Goal: Navigation & Orientation: Find specific page/section

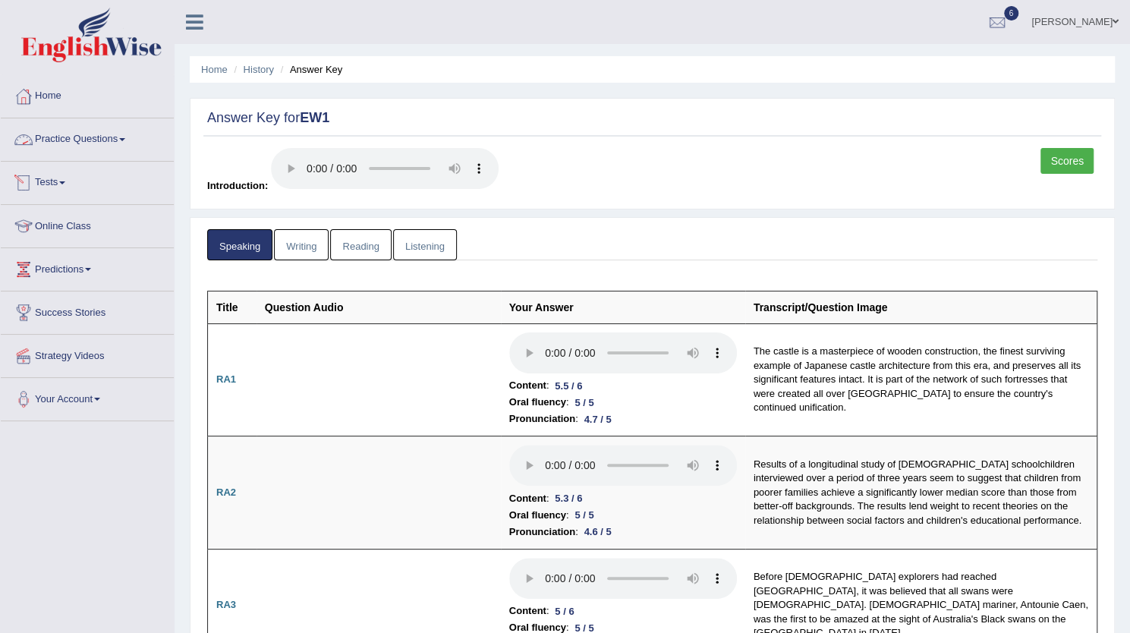
click at [118, 147] on link "Practice Questions" at bounding box center [87, 137] width 173 height 38
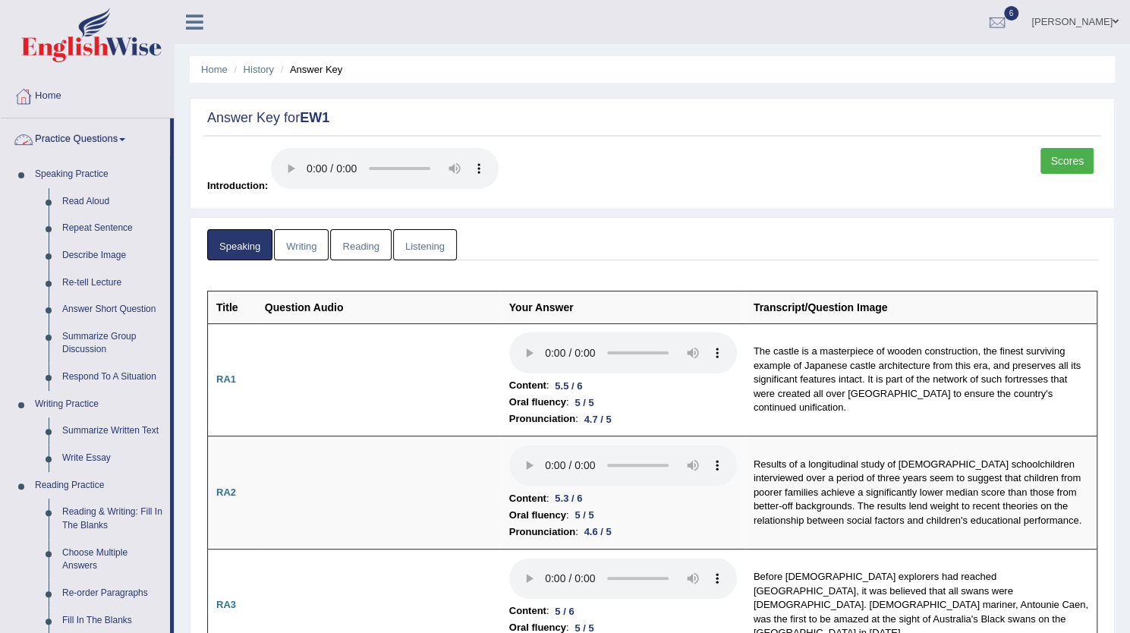
click at [58, 103] on link "Home" at bounding box center [87, 94] width 173 height 38
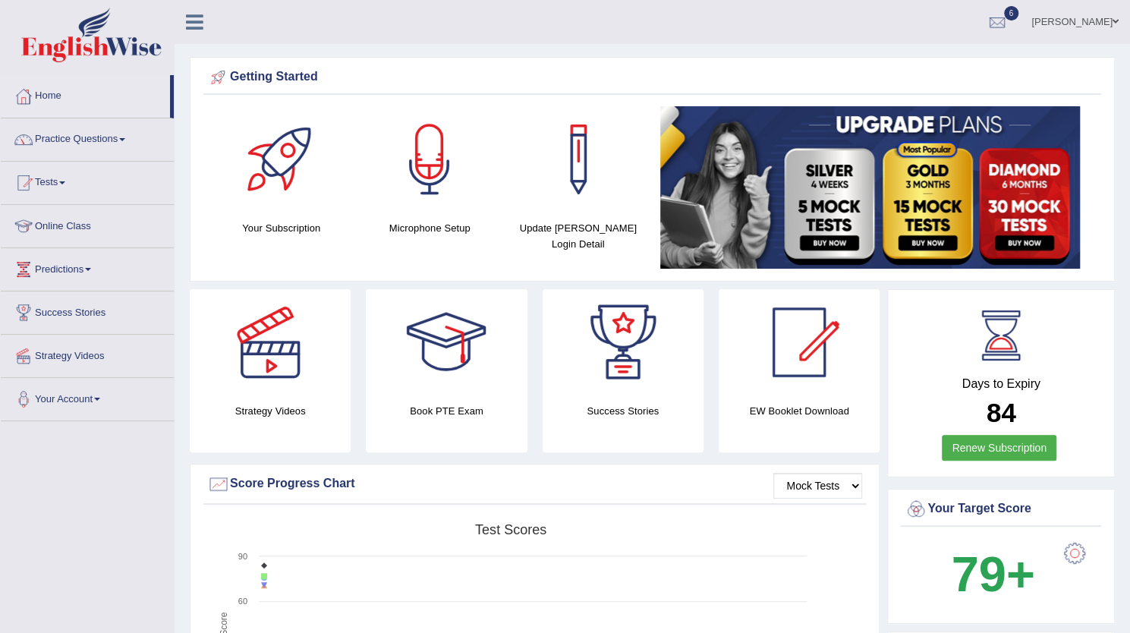
click at [352, 34] on div "[PERSON_NAME] Toggle navigation Username: amitsharma04 Access Type: Online Subs…" at bounding box center [653, 22] width 956 height 44
click at [414, 31] on div "[PERSON_NAME] Toggle navigation Username: amitsharma04 Access Type: Online Subs…" at bounding box center [653, 22] width 956 height 44
click at [383, 38] on div "[PERSON_NAME] Toggle navigation Username: amitsharma04 Access Type: Online Subs…" at bounding box center [653, 22] width 956 height 44
